Goal: Download file/media

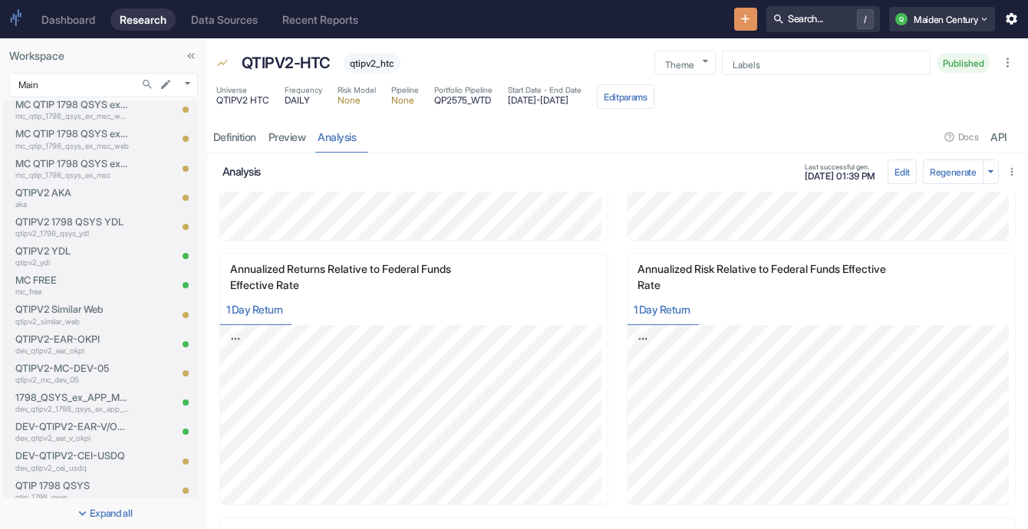
scroll to position [843, 0]
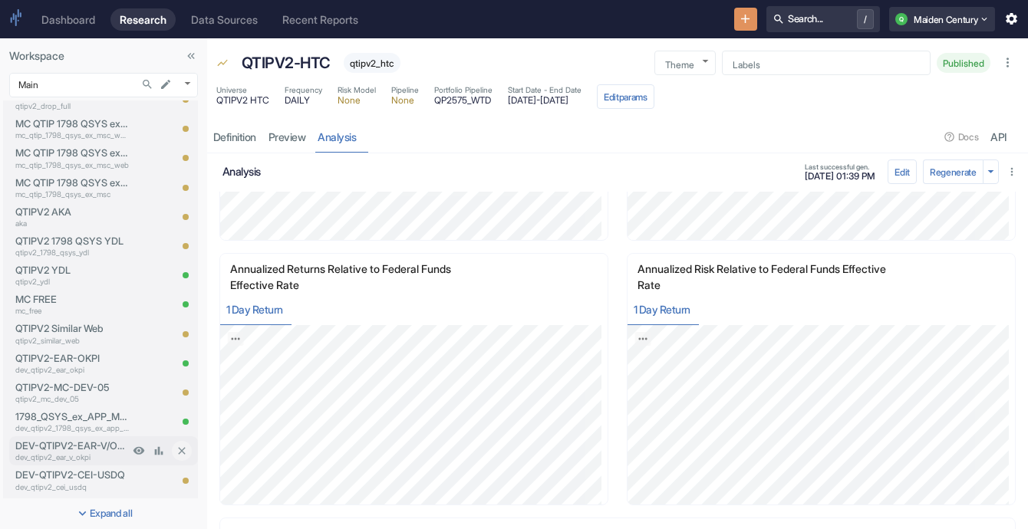
click at [88, 459] on p "dev_qtipv2_ear_v_okpi" at bounding box center [72, 458] width 114 height 12
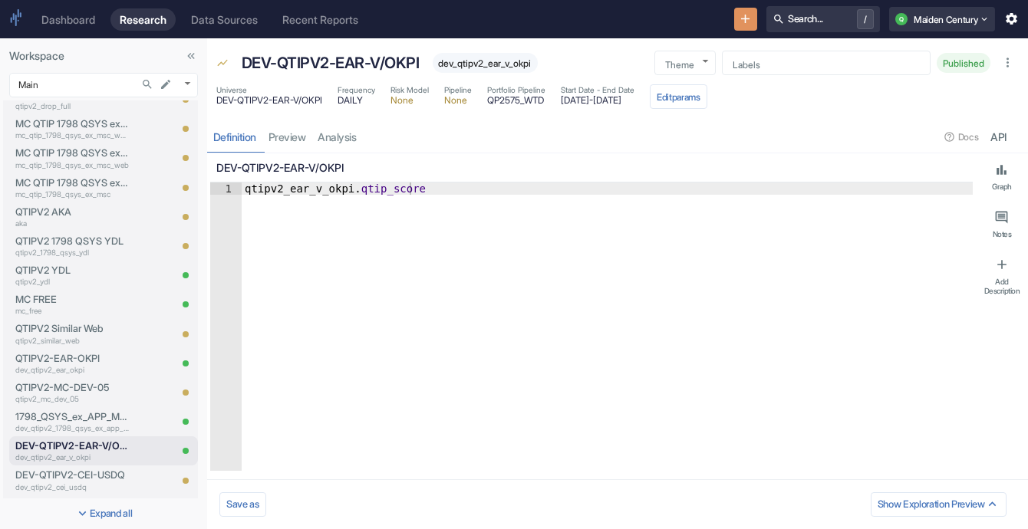
click at [363, 128] on div "Definition preview analysis Docs API" at bounding box center [617, 136] width 821 height 31
type textarea "x"
click at [363, 128] on link "analysis" at bounding box center [337, 136] width 51 height 31
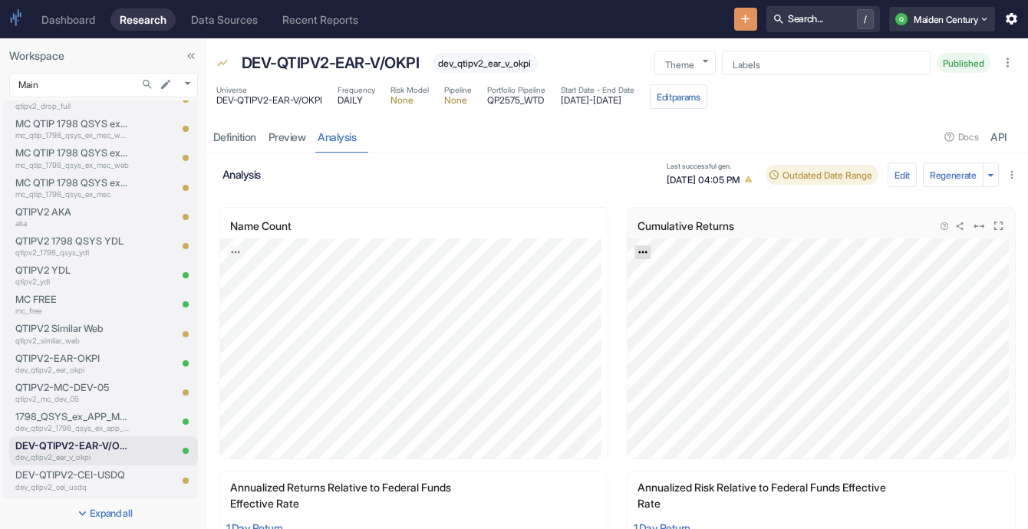
click at [640, 248] on icon "Export; Press ENTER to open" at bounding box center [642, 252] width 11 height 11
click at [688, 291] on link "CSV" at bounding box center [680, 293] width 43 height 16
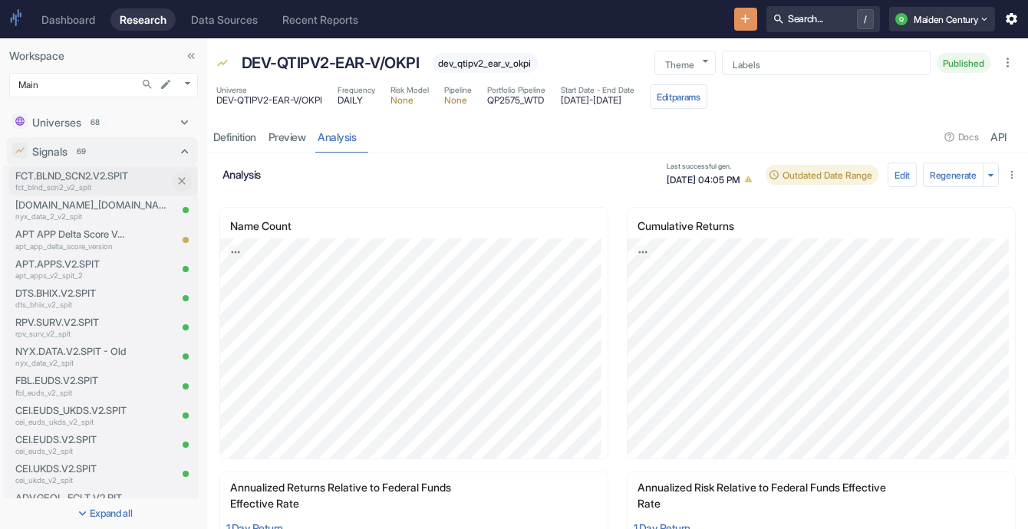
scroll to position [374, 0]
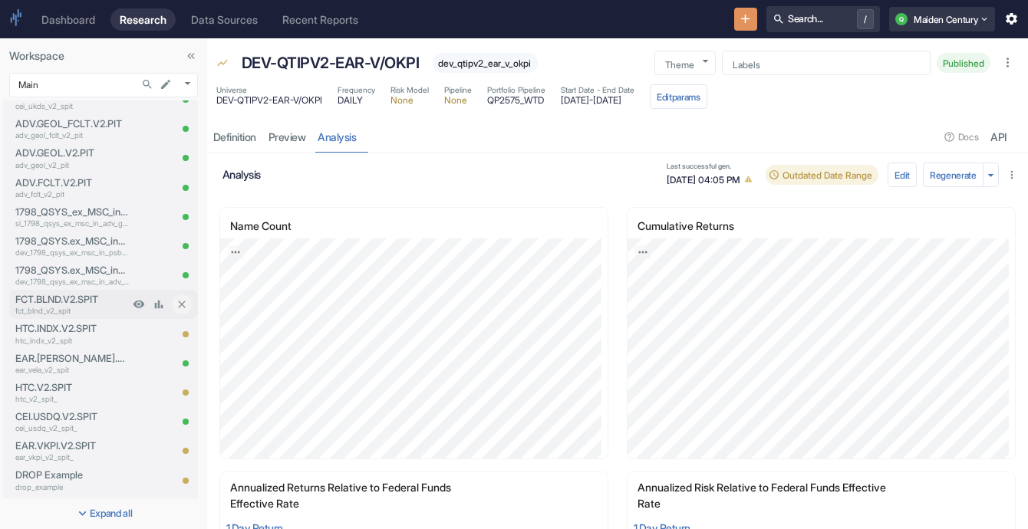
click at [67, 311] on p "fct_blnd_v2_spit" at bounding box center [72, 311] width 114 height 12
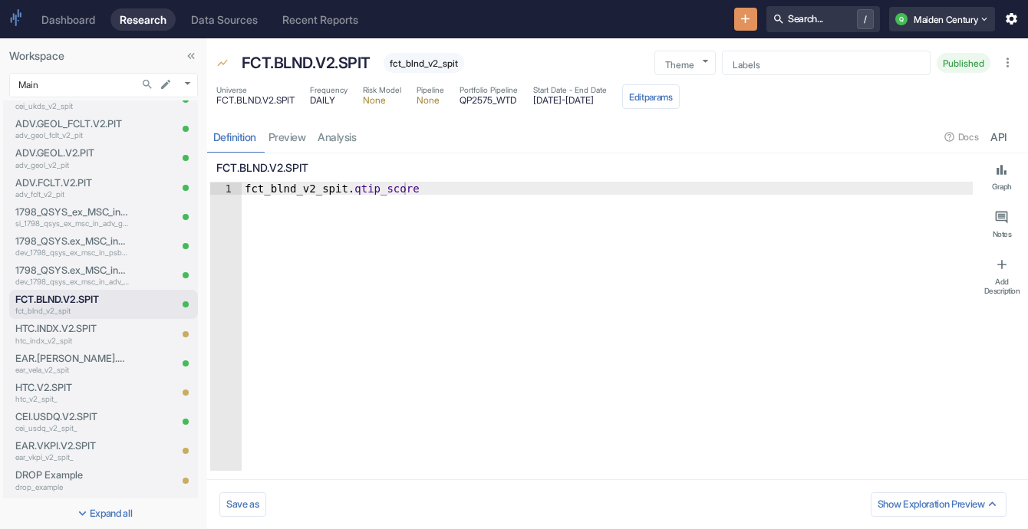
click at [327, 144] on div "Definition preview analysis Docs API" at bounding box center [617, 136] width 821 height 31
type textarea "x"
click at [337, 140] on link "analysis" at bounding box center [337, 136] width 51 height 31
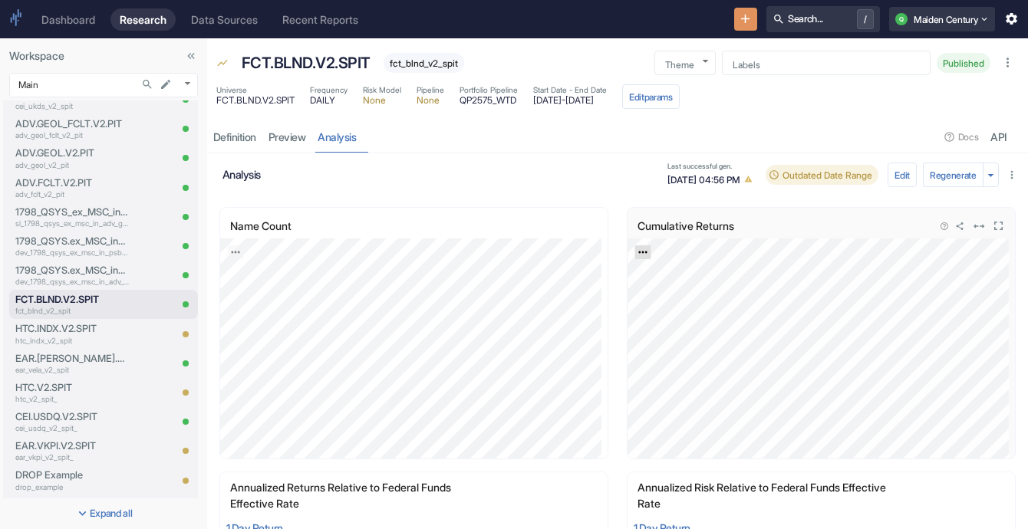
click at [638, 252] on icon "Export; Press ENTER to open" at bounding box center [642, 253] width 8 height 2
click at [664, 296] on link "CSV" at bounding box center [680, 293] width 43 height 16
